Goal: Transaction & Acquisition: Book appointment/travel/reservation

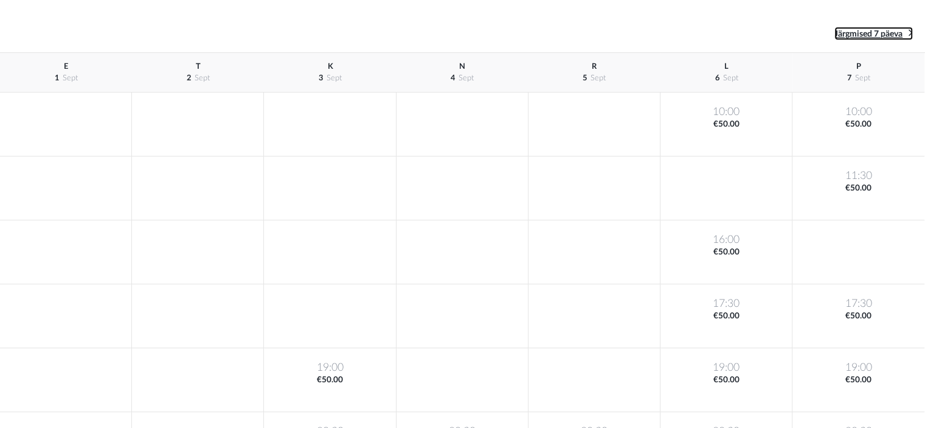
click at [880, 35] on span "Järgmised 7 päeva" at bounding box center [869, 34] width 68 height 9
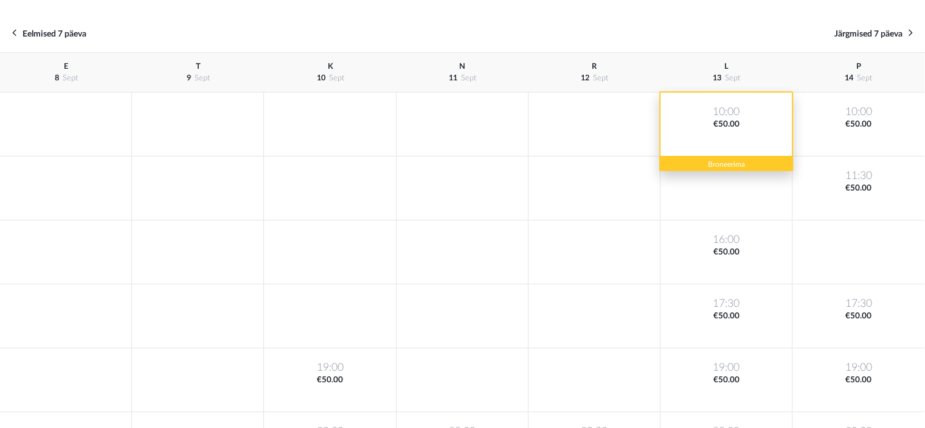
click at [715, 119] on div "10:00 €50.00" at bounding box center [727, 124] width 132 height 64
drag, startPoint x: 734, startPoint y: 112, endPoint x: 743, endPoint y: 110, distance: 9.3
click at [735, 112] on div "10:00 €50.00" at bounding box center [727, 124] width 132 height 64
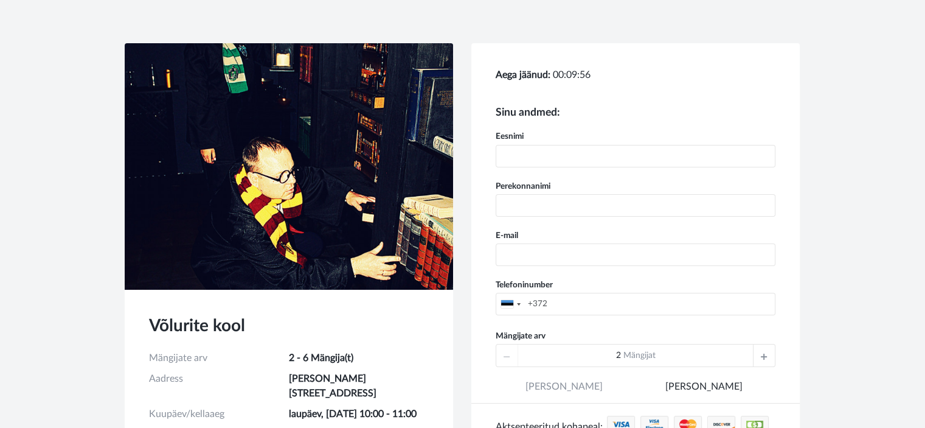
click at [0, 308] on div "Võlurite kool Mängijate arv 2 - 6 Mängija(t) Aadress J. Sütiste tee 30, Tallinn…" at bounding box center [462, 334] width 925 height 669
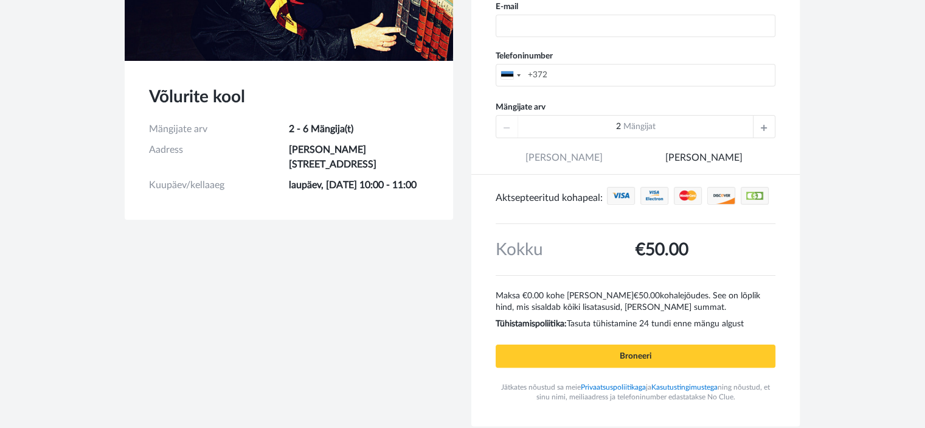
scroll to position [243, 0]
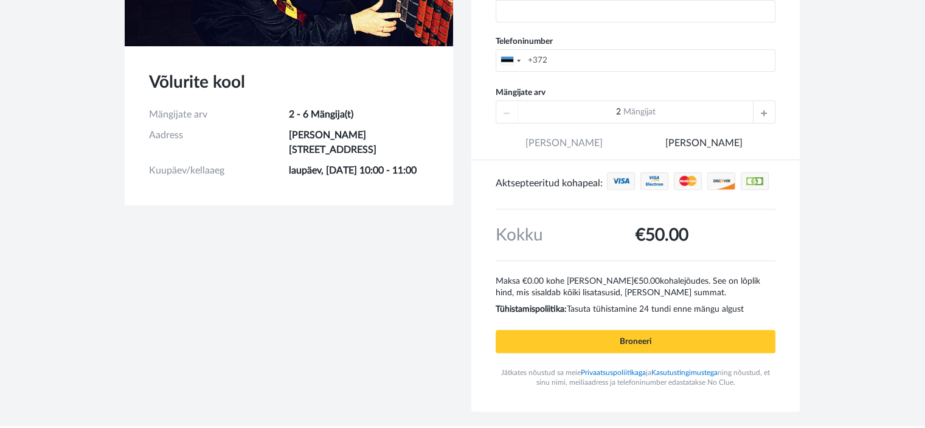
click at [279, 287] on div "Võlurite kool Mängijate arv 2 - 6 Mängija(t) Aadress [STREET_ADDRESS] Kuupäev/k…" at bounding box center [462, 113] width 693 height 626
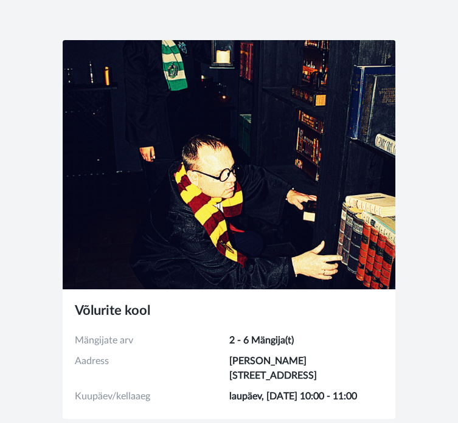
scroll to position [0, 0]
